Goal: Use online tool/utility: Utilize a website feature to perform a specific function

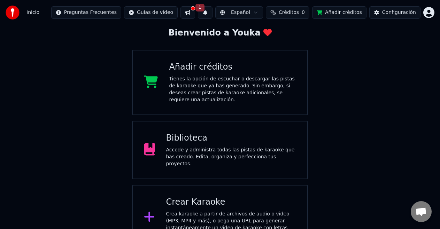
scroll to position [44, 0]
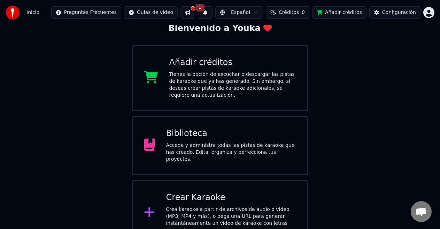
click at [212, 206] on div "Crea karaoke a partir de archivos de audio o video (MP3, MP4 y más), o pega una…" at bounding box center [231, 220] width 130 height 28
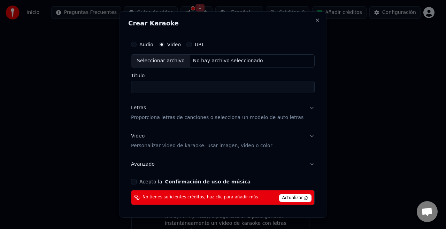
click at [284, 197] on span "Actualizar" at bounding box center [295, 198] width 33 height 8
click at [285, 199] on span "Actualizar" at bounding box center [295, 198] width 33 height 8
click at [136, 181] on button "Acepto la Confirmación de uso de música" at bounding box center [134, 182] width 6 height 6
click at [281, 197] on span "Actualizar" at bounding box center [295, 198] width 33 height 8
click at [281, 196] on span "Actualizar" at bounding box center [295, 198] width 33 height 8
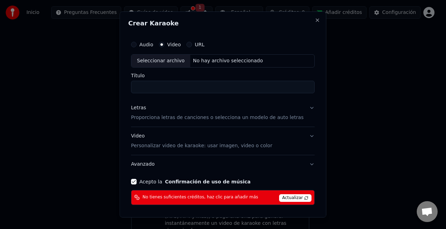
click at [191, 87] on input "Título" at bounding box center [222, 87] width 183 height 13
paste input "**********"
type input "**********"
click at [239, 56] on div "Seleccionar archivo No hay archivo seleccionado" at bounding box center [222, 60] width 183 height 13
click at [315, 21] on button "Close" at bounding box center [318, 20] width 6 height 6
